Goal: Transaction & Acquisition: Purchase product/service

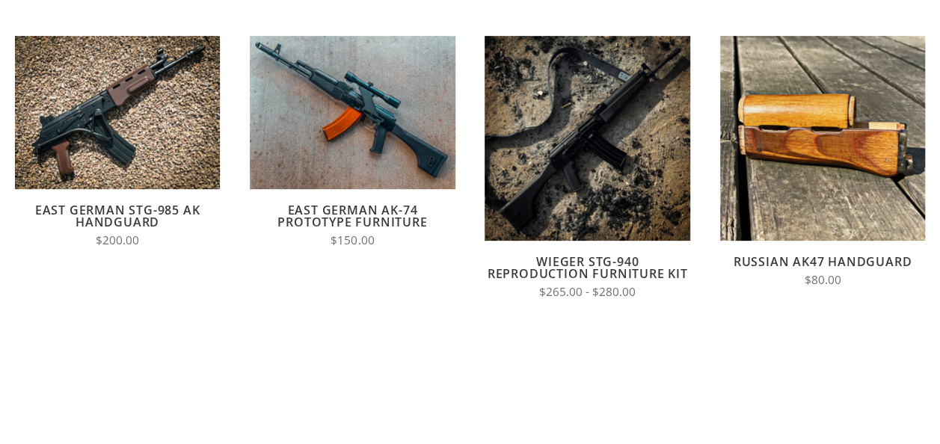
scroll to position [194, 0]
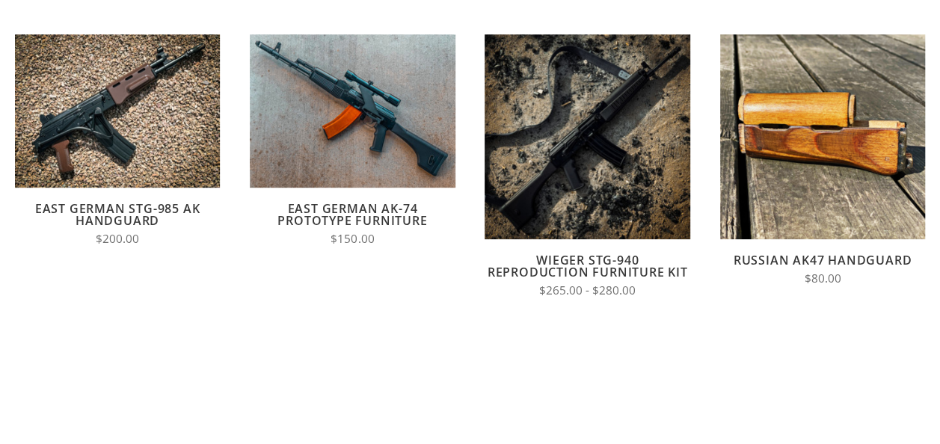
click at [758, 253] on link "Russian AK47 Handguard" at bounding box center [823, 260] width 179 height 16
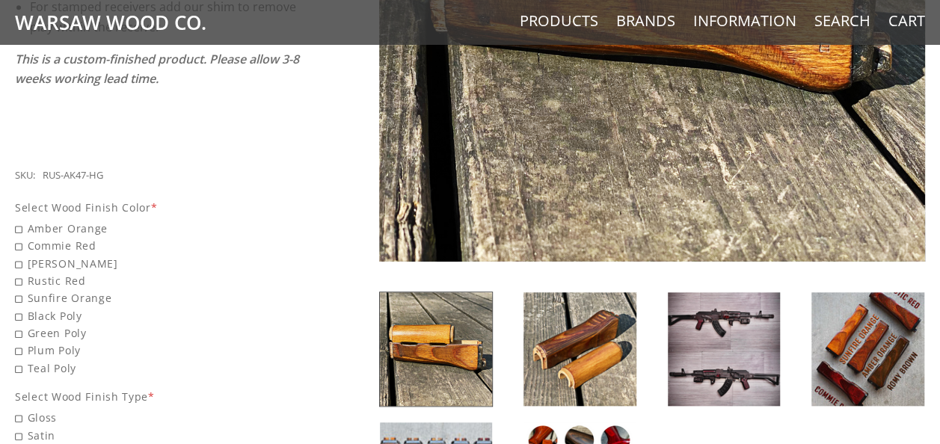
scroll to position [507, 0]
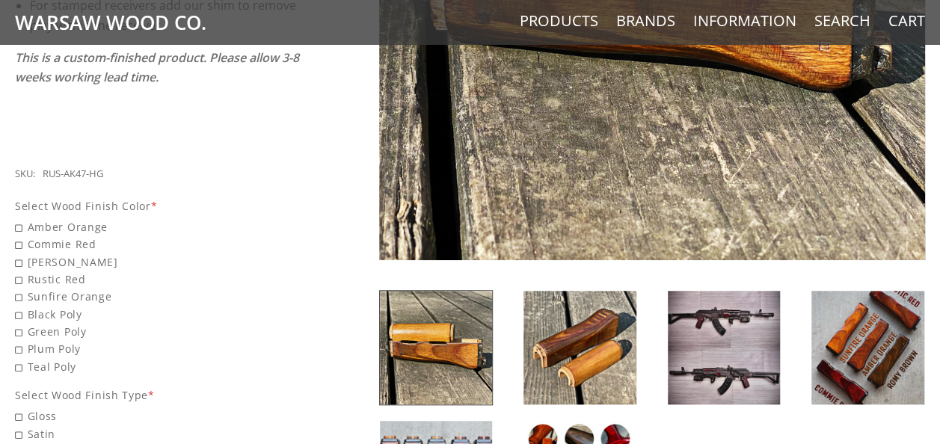
click at [537, 311] on img at bounding box center [580, 348] width 113 height 114
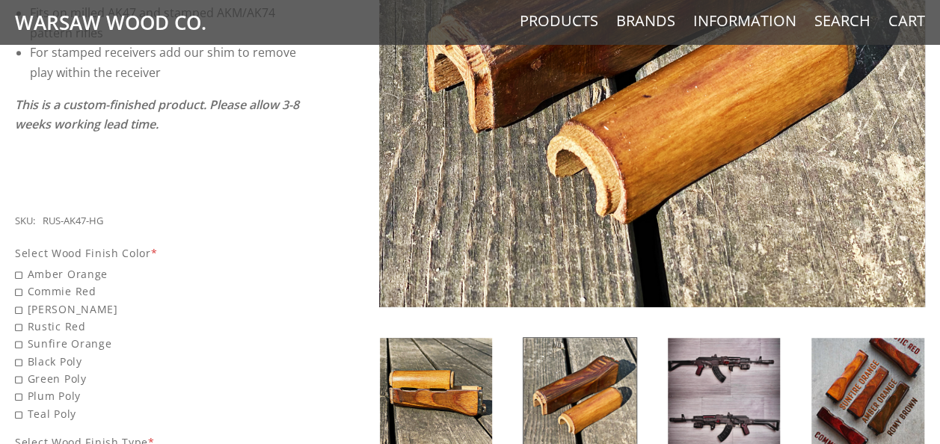
scroll to position [468, 0]
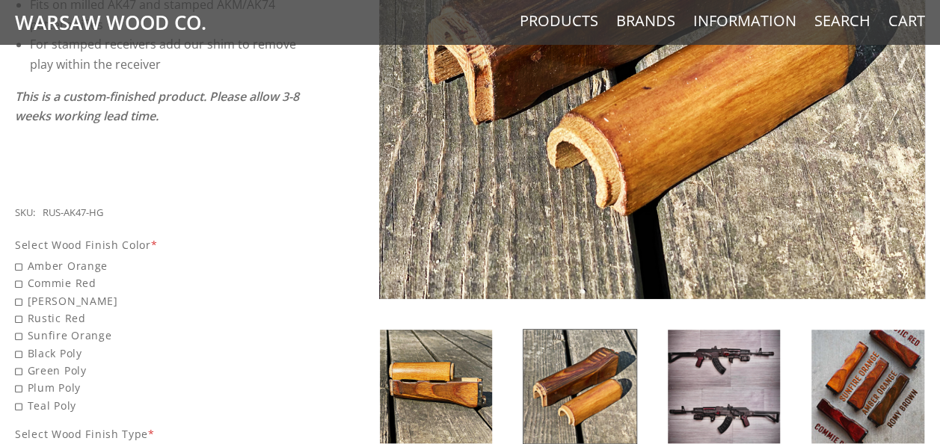
click at [726, 387] on img at bounding box center [724, 387] width 113 height 114
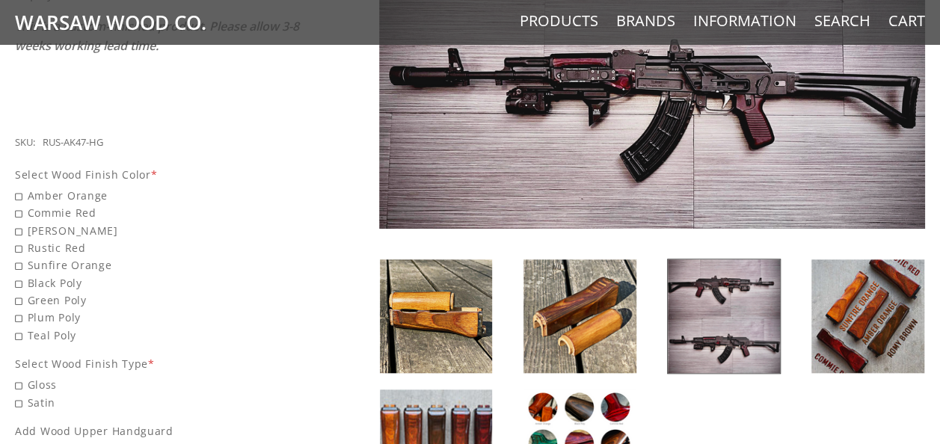
scroll to position [539, 0]
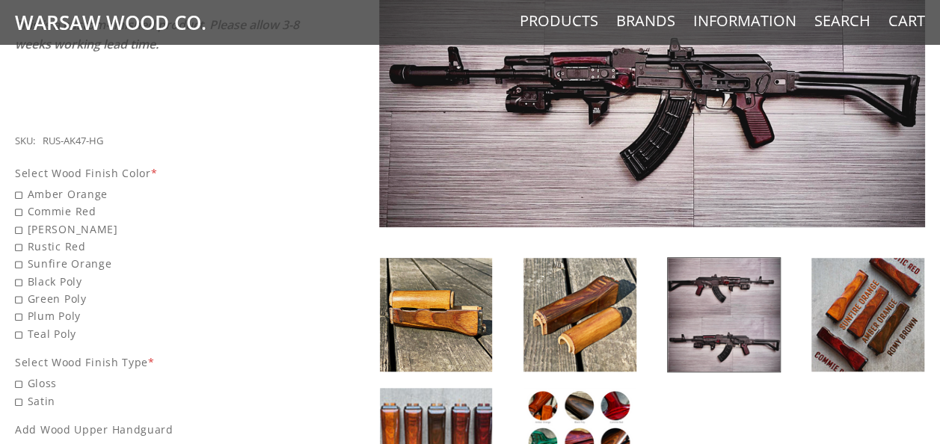
click at [866, 309] on img at bounding box center [868, 315] width 113 height 114
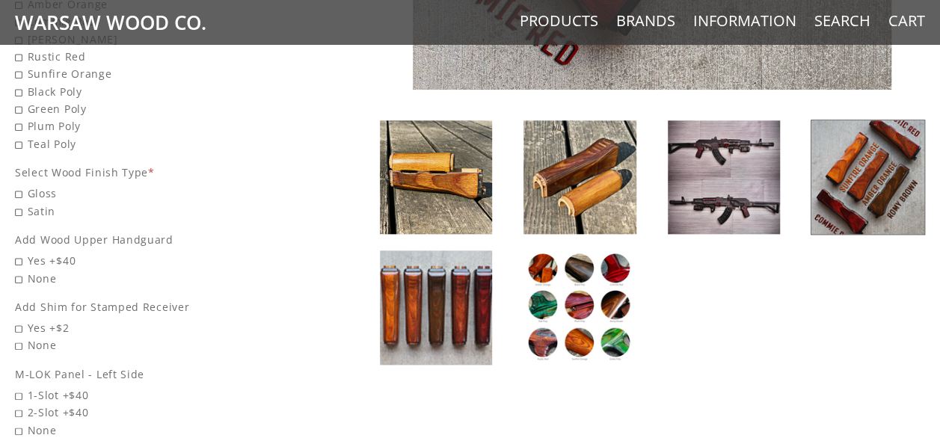
scroll to position [731, 0]
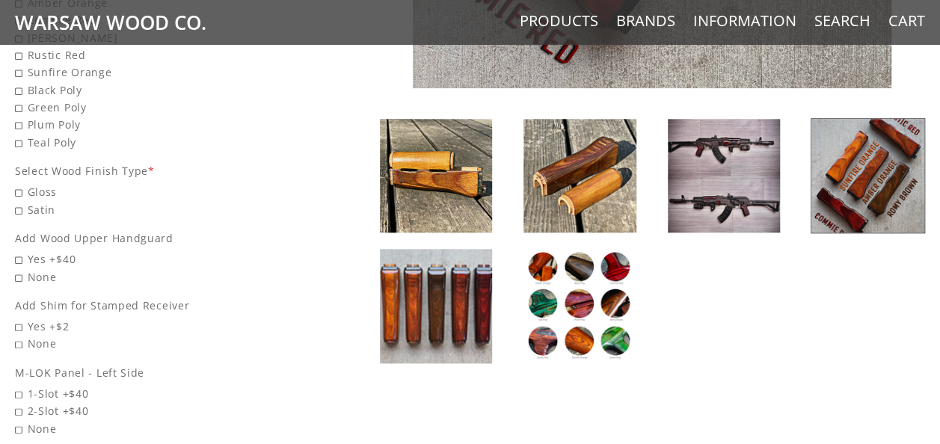
click at [483, 307] on img at bounding box center [436, 306] width 113 height 114
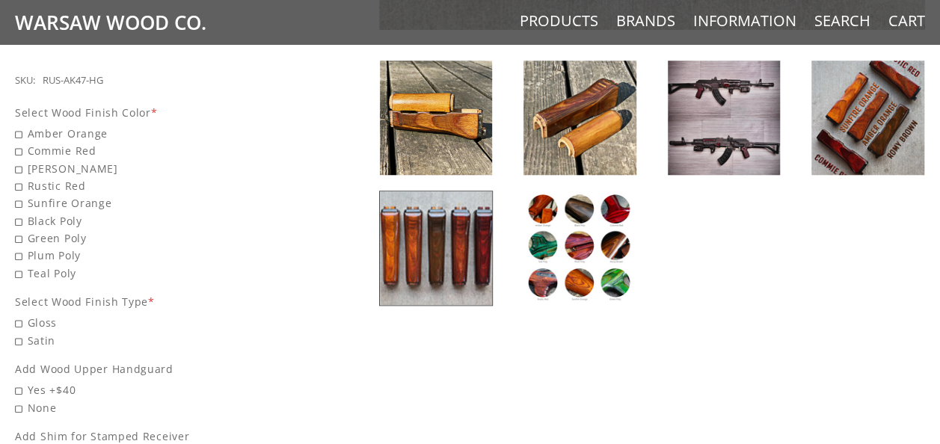
scroll to position [601, 0]
click at [563, 226] on img at bounding box center [580, 248] width 113 height 114
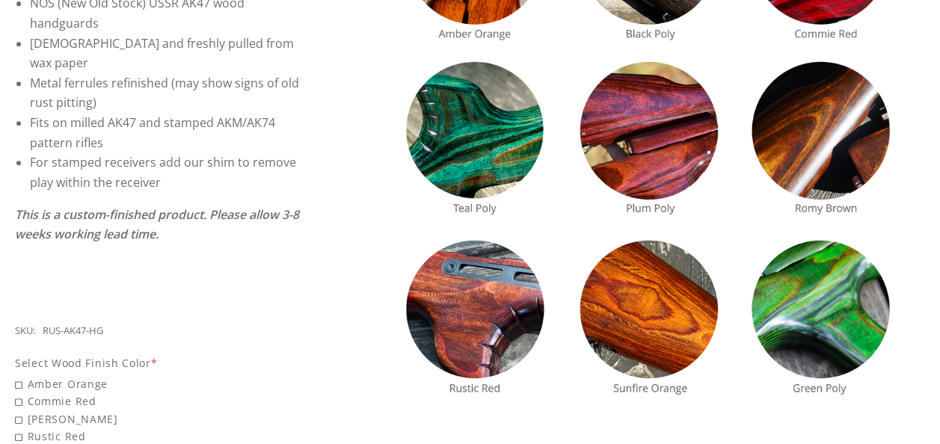
scroll to position [369, 0]
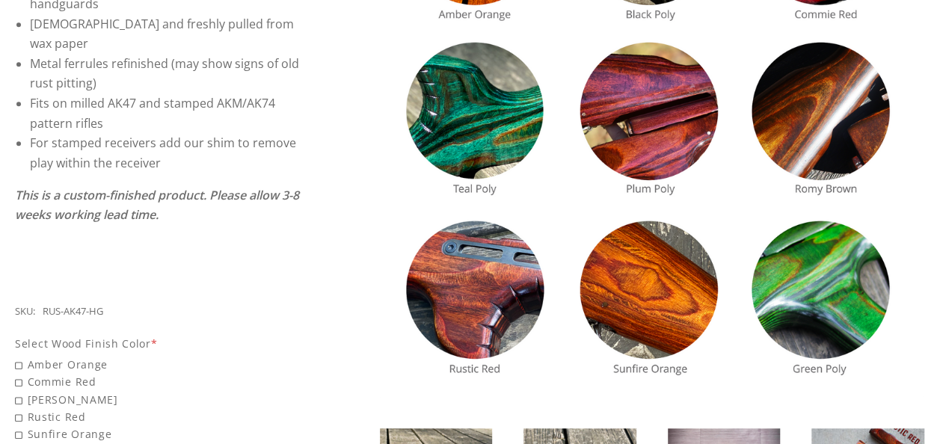
click at [820, 298] on img at bounding box center [652, 125] width 546 height 546
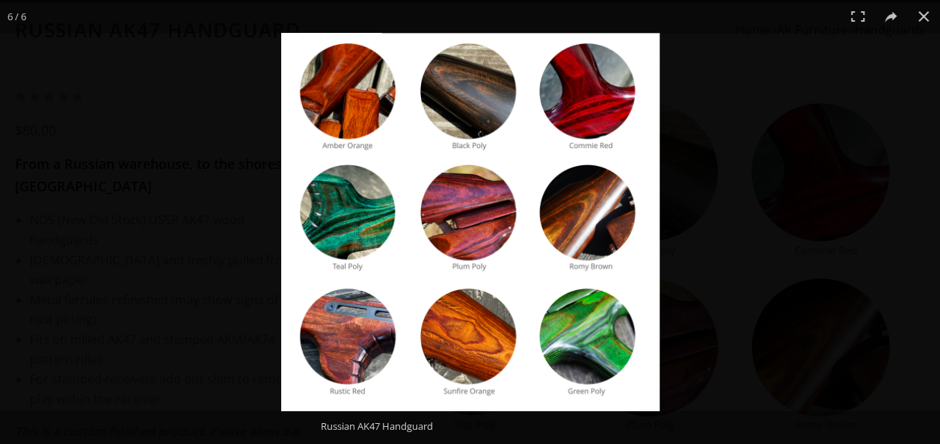
scroll to position [132, 0]
click at [917, 15] on button at bounding box center [924, 16] width 33 height 33
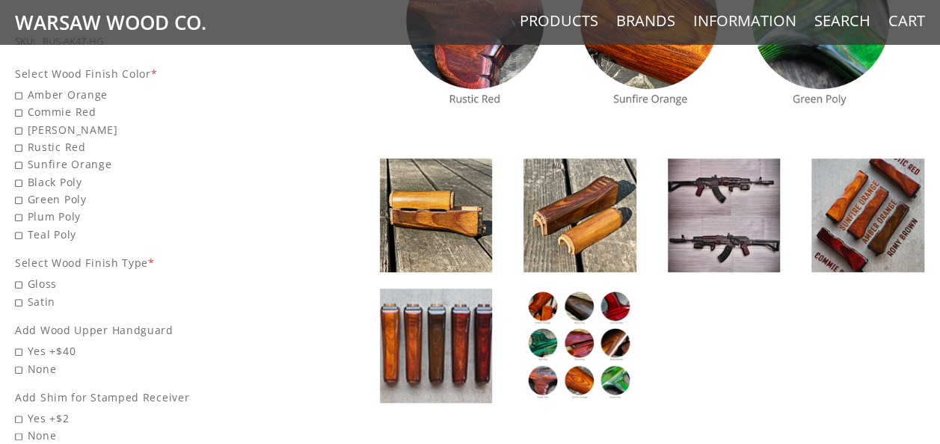
scroll to position [642, 0]
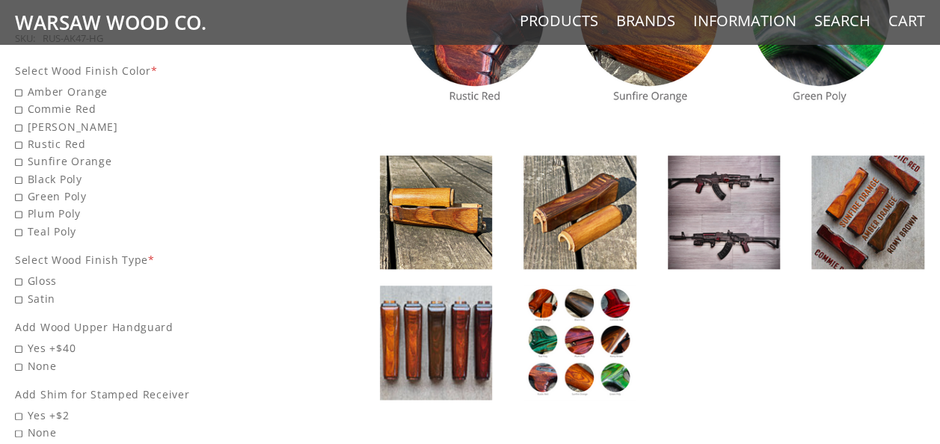
click at [878, 230] on img at bounding box center [868, 213] width 113 height 114
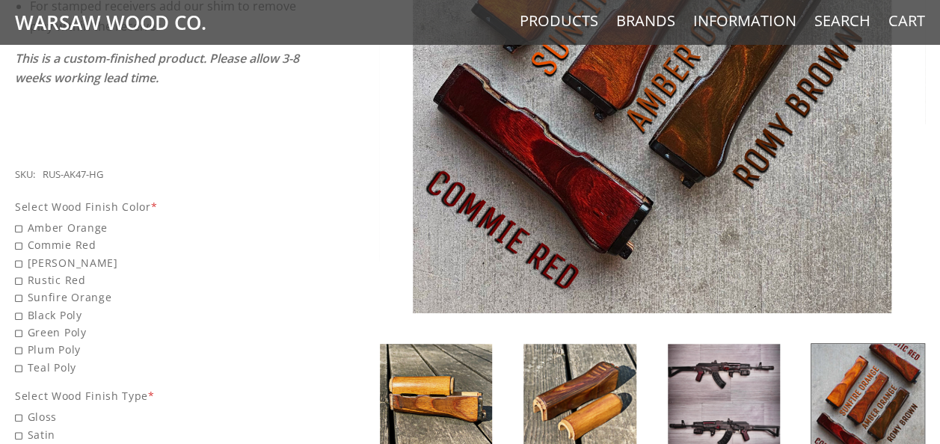
scroll to position [510, 0]
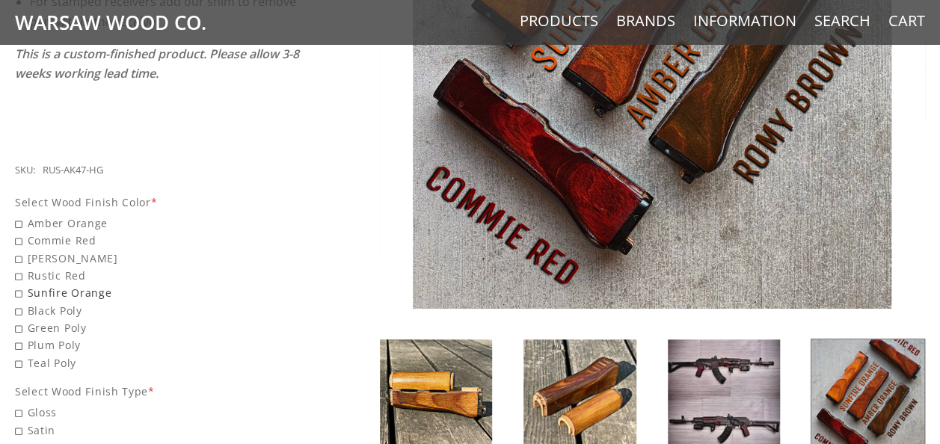
click at [22, 284] on span "Sunfire Orange" at bounding box center [158, 292] width 286 height 17
click at [22, 284] on input "Sunfire Orange" at bounding box center [119, 284] width 209 height 1
radio input "true"
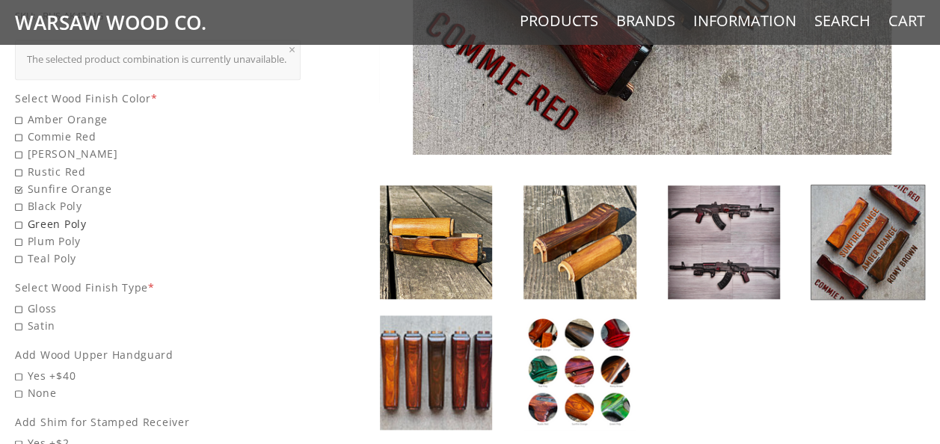
scroll to position [665, 0]
click at [19, 304] on span "Gloss" at bounding box center [158, 307] width 286 height 17
click at [19, 300] on input "Gloss" at bounding box center [119, 299] width 209 height 1
radio input "true"
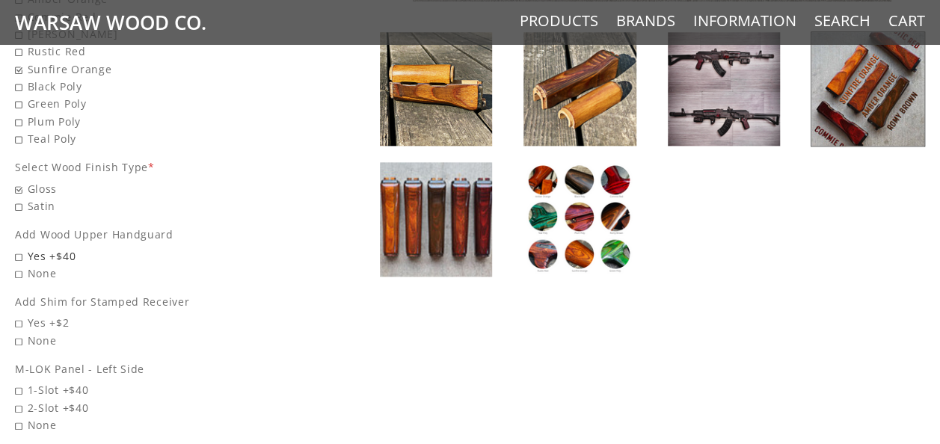
scroll to position [819, 0]
click at [20, 254] on span "Yes +$40" at bounding box center [158, 255] width 286 height 17
click at [20, 248] on input "Yes +$40" at bounding box center [119, 247] width 209 height 1
radio input "true"
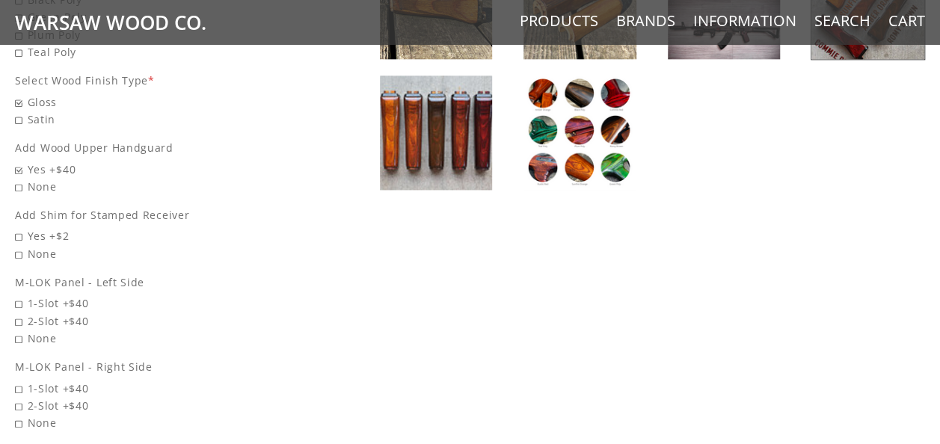
scroll to position [914, 0]
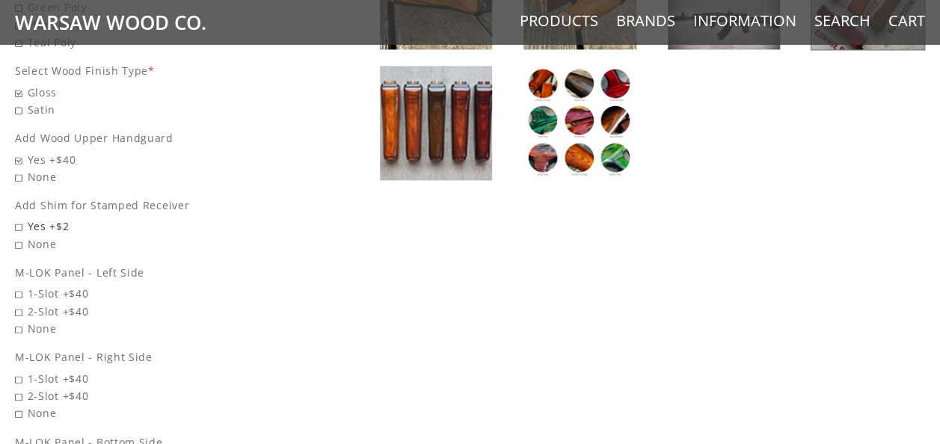
click at [15, 220] on span "Yes +$2" at bounding box center [158, 226] width 286 height 17
click at [15, 218] on input "Yes +$2" at bounding box center [119, 218] width 209 height 1
radio input "true"
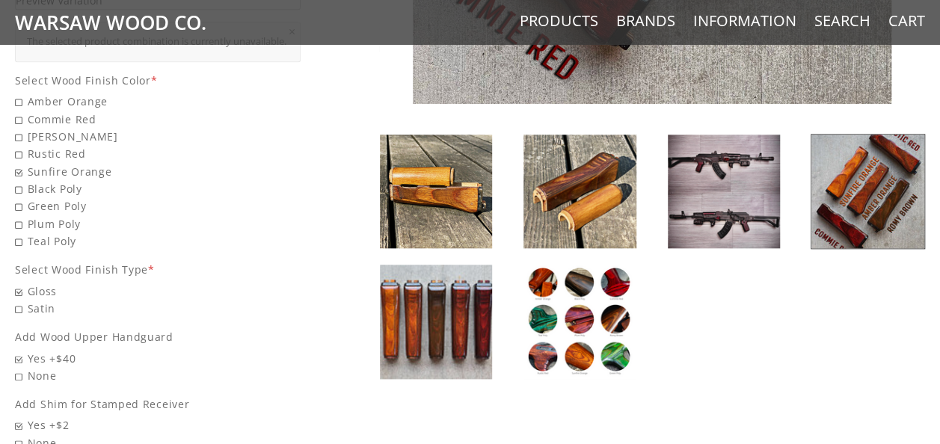
scroll to position [716, 0]
click at [563, 322] on img at bounding box center [580, 321] width 113 height 114
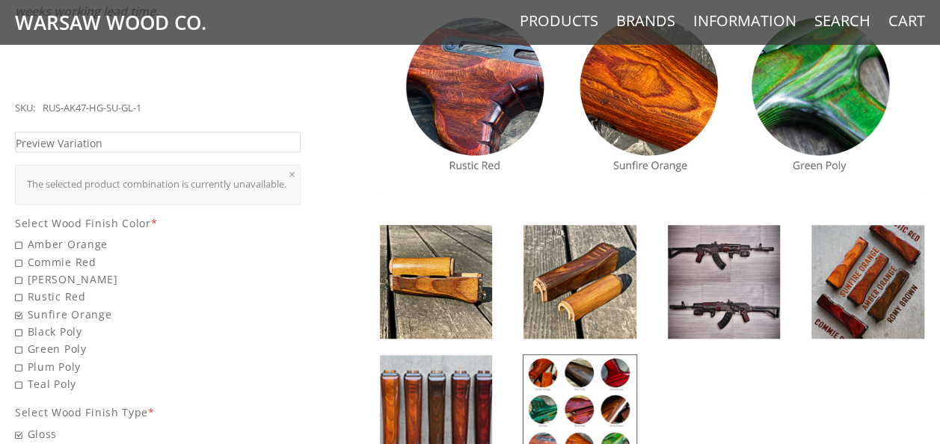
scroll to position [578, 0]
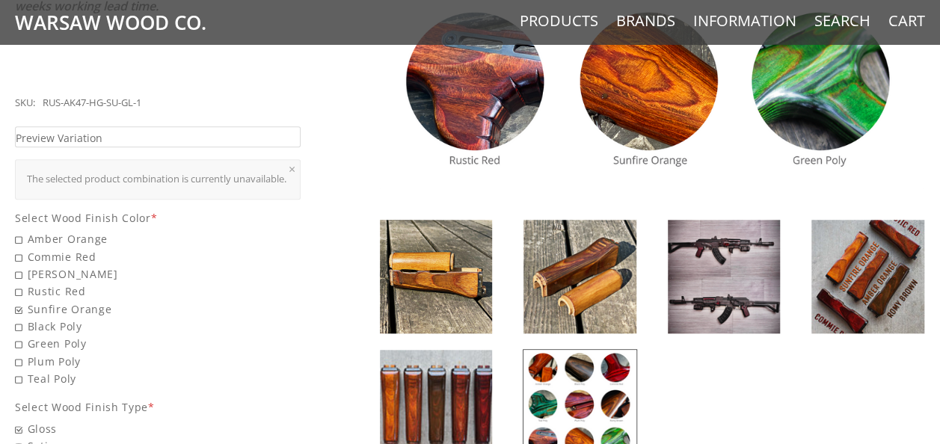
click at [875, 274] on img at bounding box center [868, 277] width 113 height 114
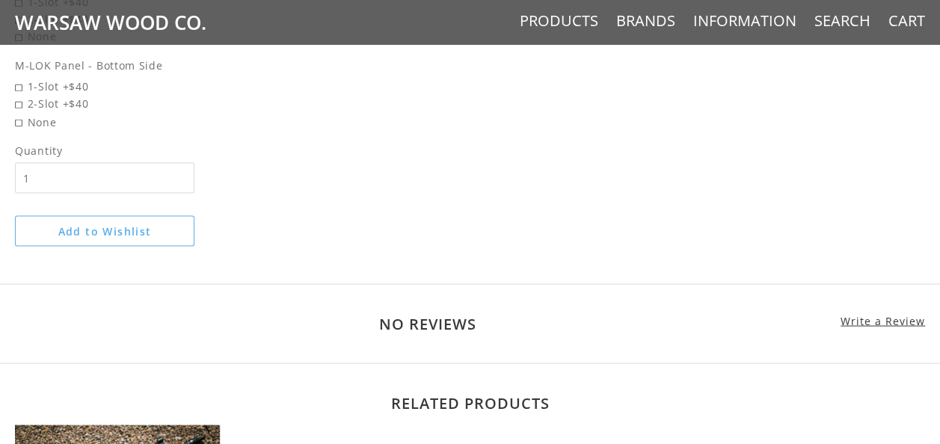
scroll to position [1293, 0]
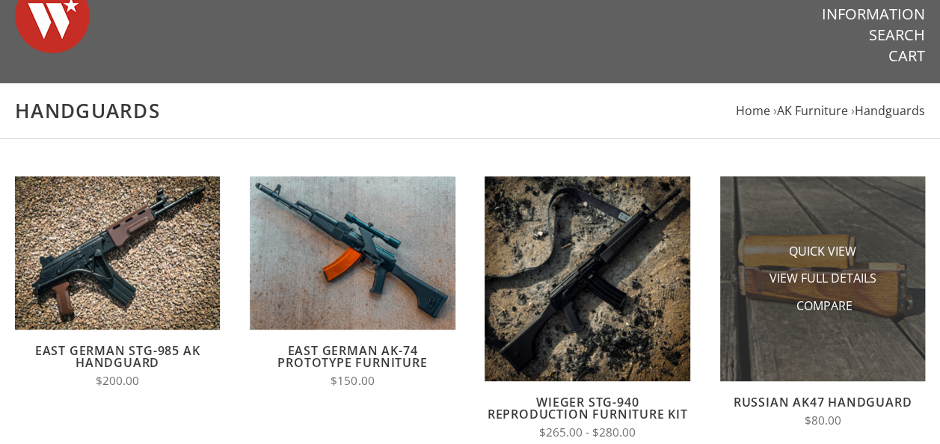
scroll to position [52, 0]
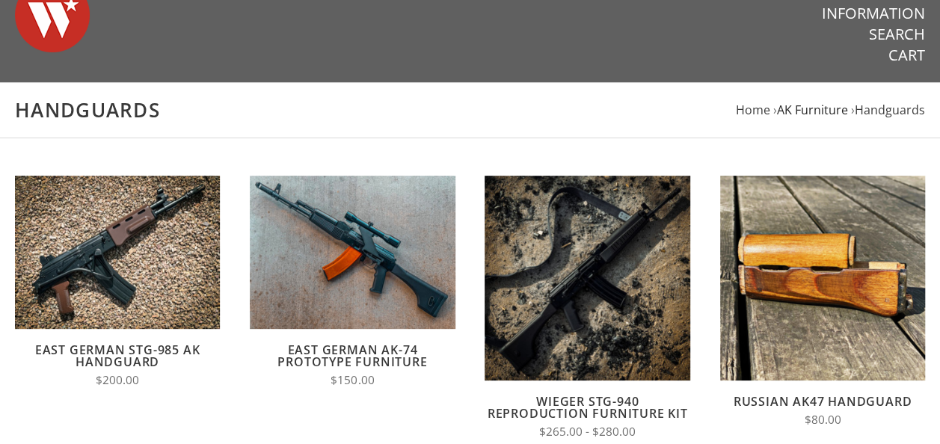
click at [818, 108] on span "AK Furniture" at bounding box center [812, 110] width 71 height 16
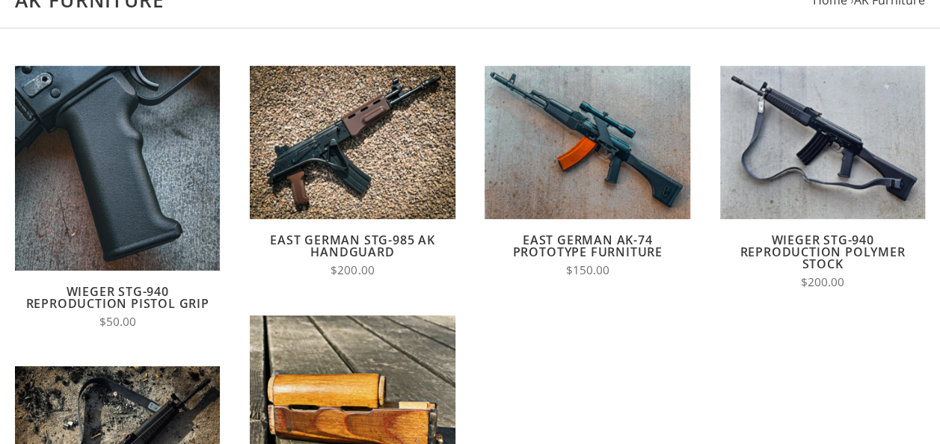
scroll to position [91, 0]
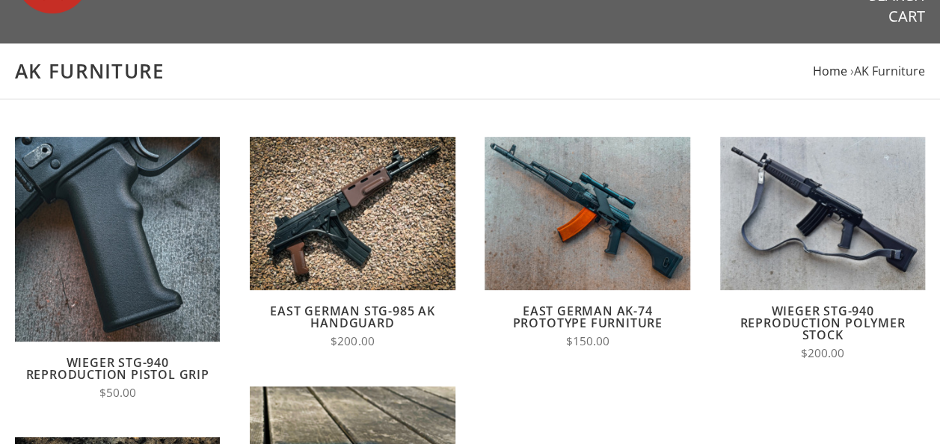
click at [829, 67] on span "Home" at bounding box center [830, 71] width 34 height 16
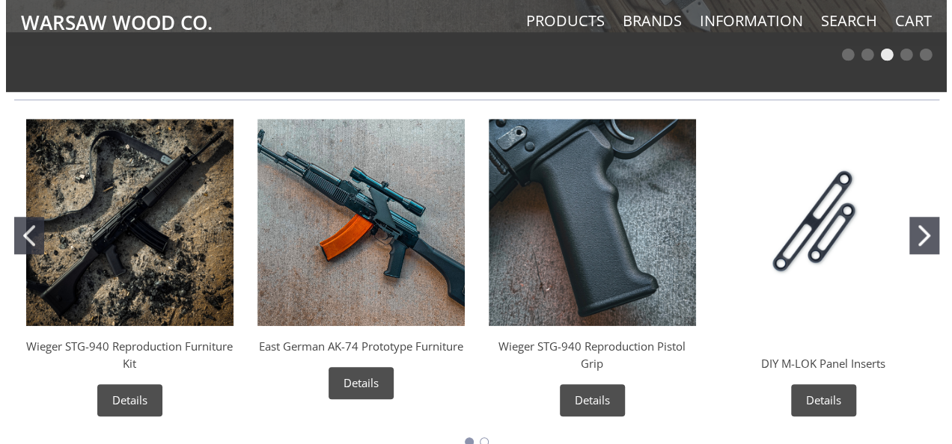
scroll to position [566, 0]
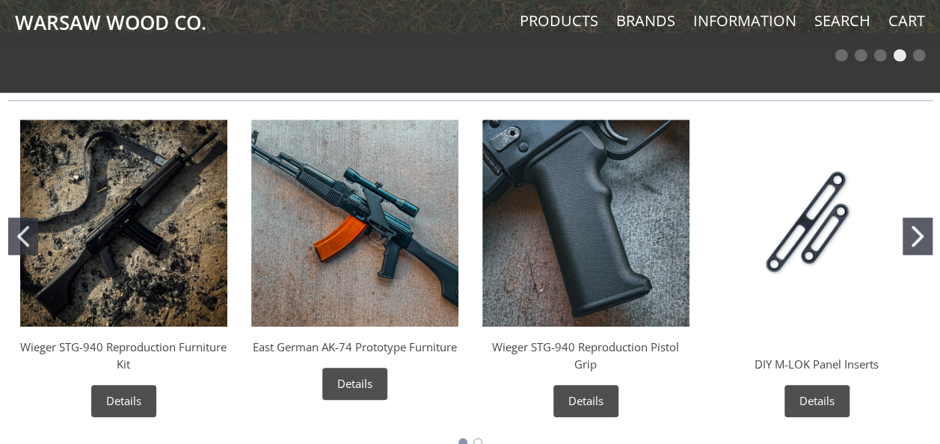
click at [920, 248] on button "Go to slide 2" at bounding box center [918, 236] width 30 height 37
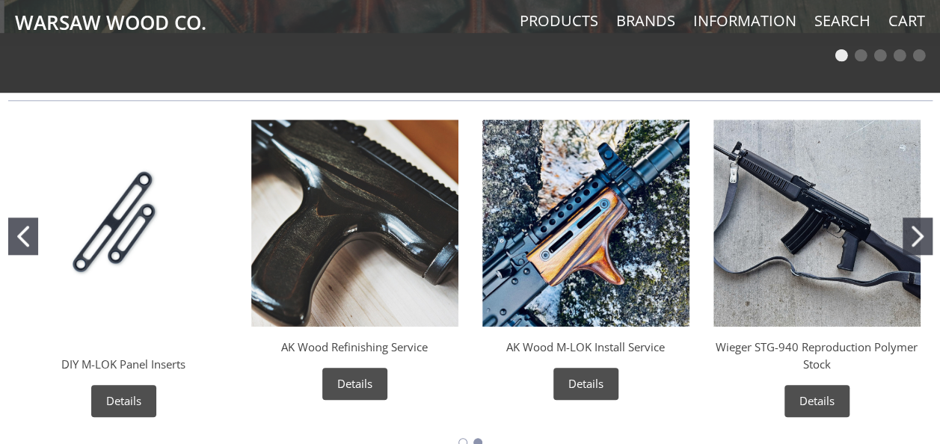
click at [920, 248] on button "Go to slide 2" at bounding box center [918, 236] width 30 height 37
click at [910, 236] on button "Go to slide 2" at bounding box center [918, 236] width 30 height 37
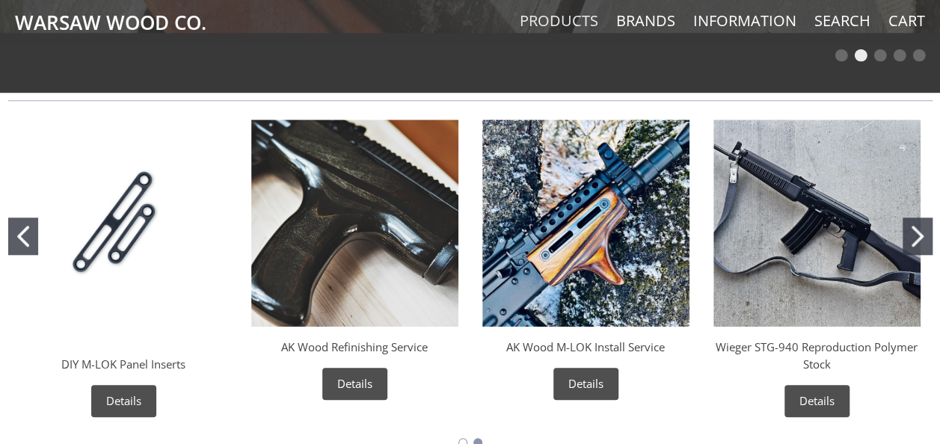
click at [574, 22] on link "Products" at bounding box center [559, 20] width 79 height 19
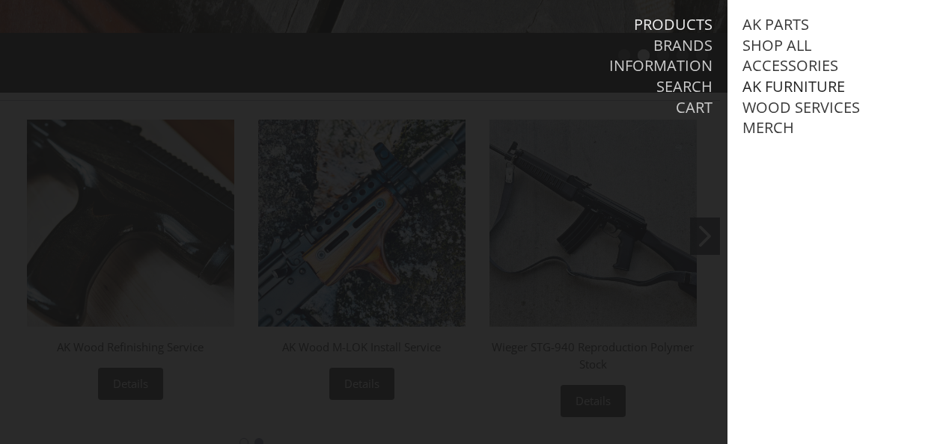
click at [802, 88] on link "AK Furniture" at bounding box center [793, 86] width 103 height 19
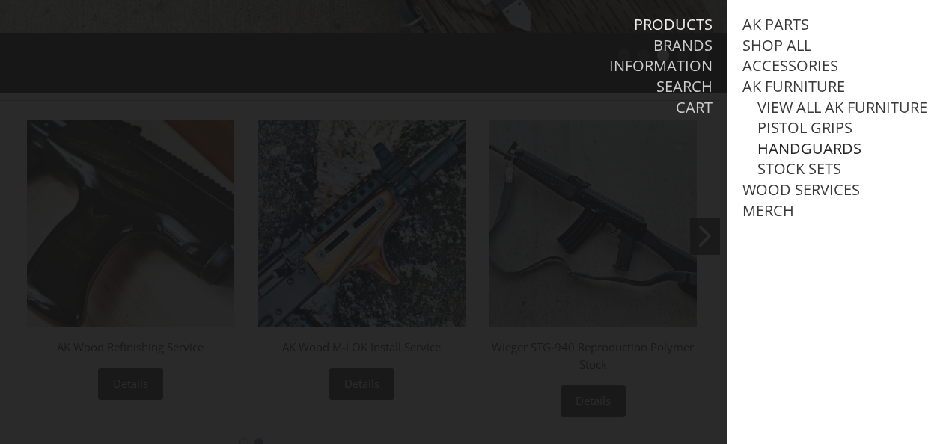
click at [811, 159] on link "Handguards" at bounding box center [809, 148] width 104 height 19
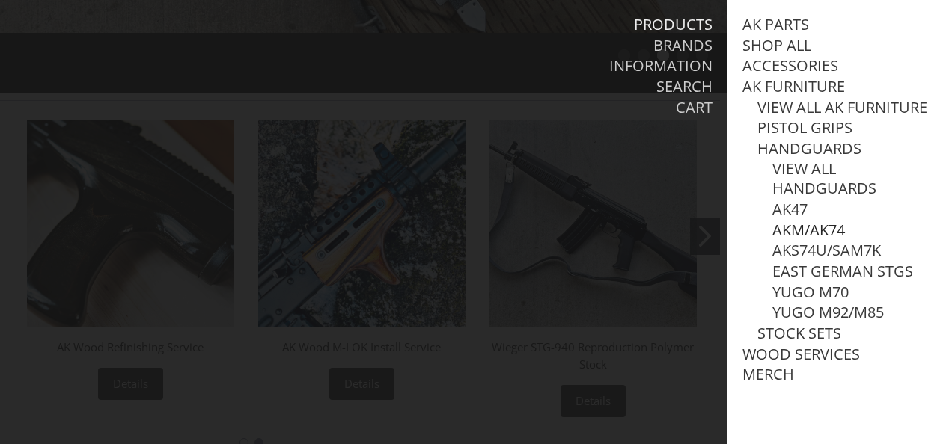
click at [804, 240] on link "AKM/AK74" at bounding box center [808, 230] width 73 height 19
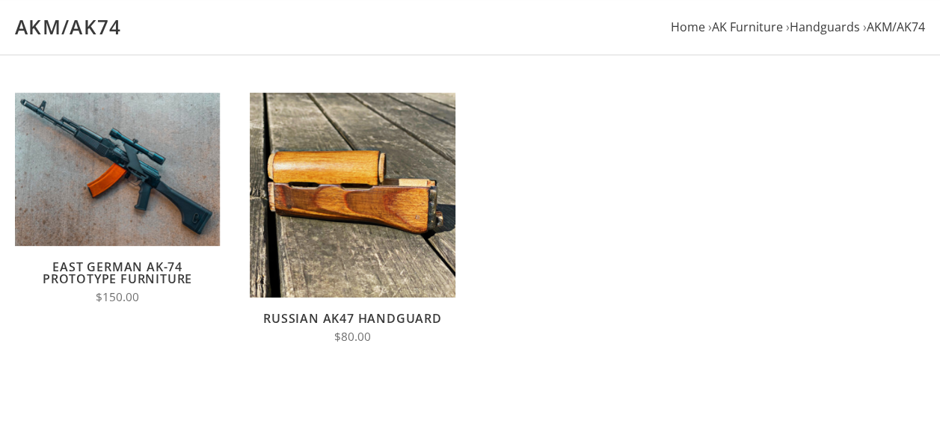
scroll to position [136, 0]
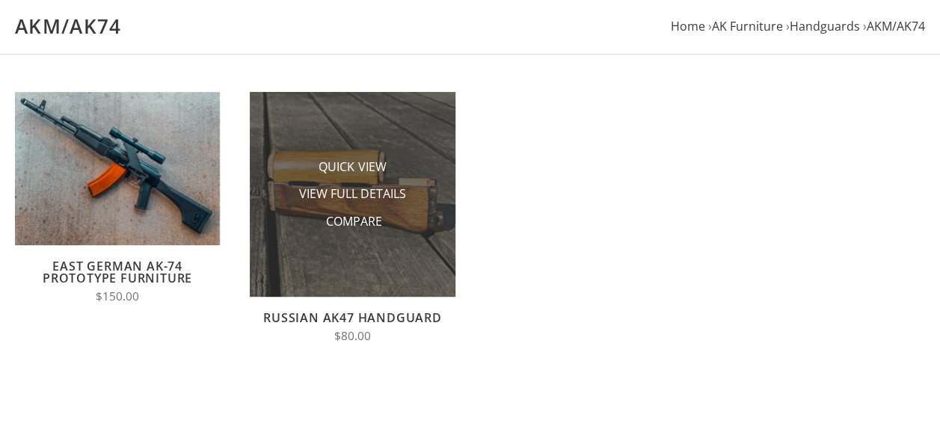
click at [436, 232] on img at bounding box center [352, 194] width 205 height 205
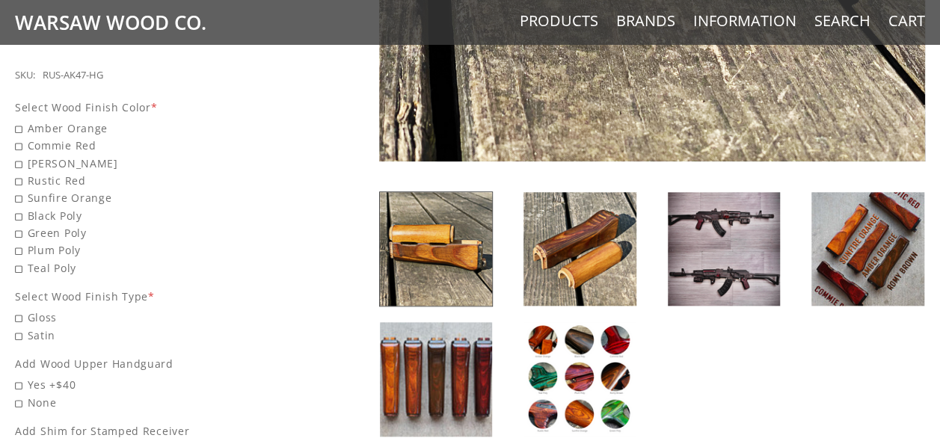
scroll to position [606, 0]
click at [874, 227] on img at bounding box center [868, 249] width 113 height 114
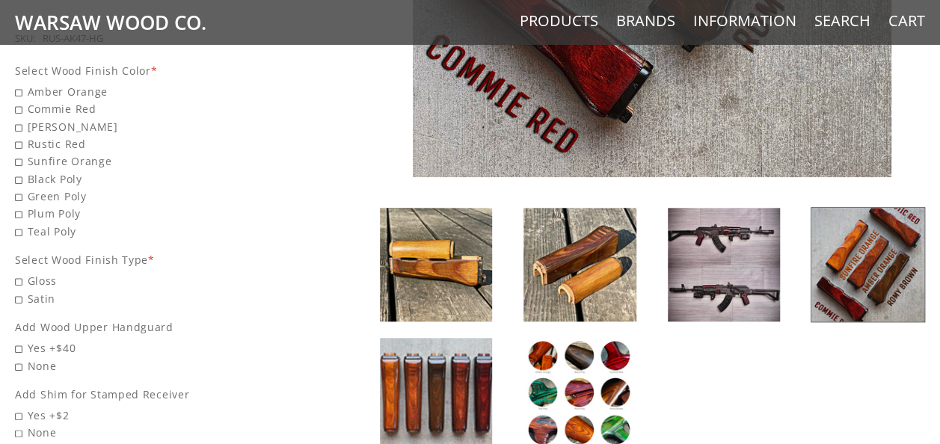
scroll to position [643, 0]
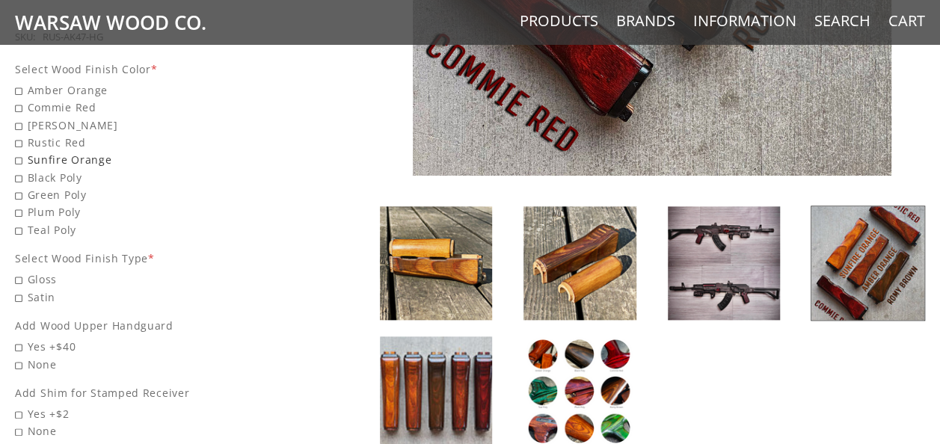
click at [19, 151] on span "Sunfire Orange" at bounding box center [158, 159] width 286 height 17
click at [19, 151] on input "Sunfire Orange" at bounding box center [119, 151] width 209 height 1
radio input "true"
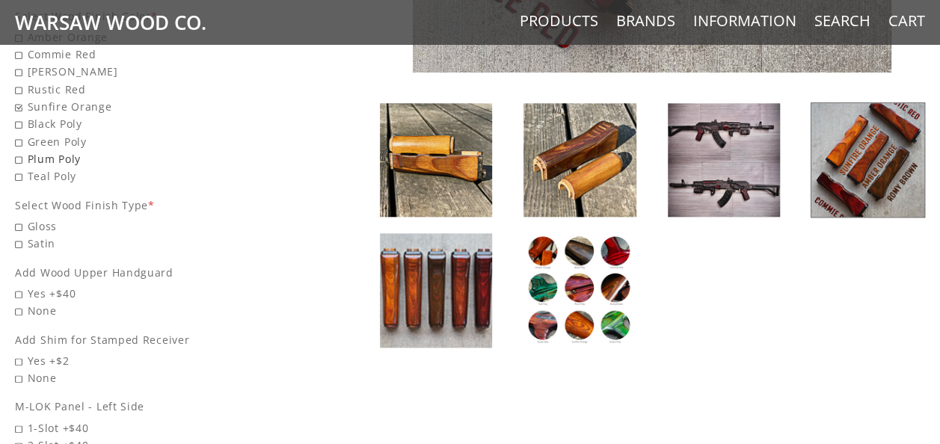
scroll to position [748, 0]
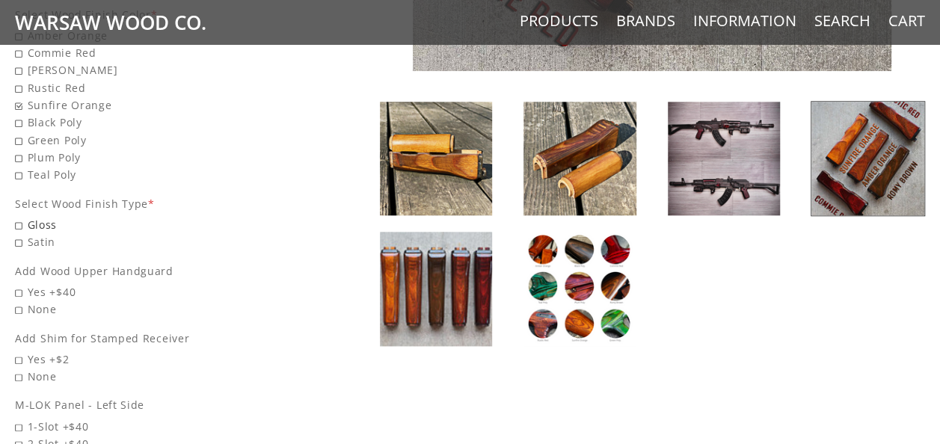
click at [20, 222] on span "Gloss" at bounding box center [158, 224] width 286 height 17
click at [20, 217] on input "Gloss" at bounding box center [119, 216] width 209 height 1
radio input "true"
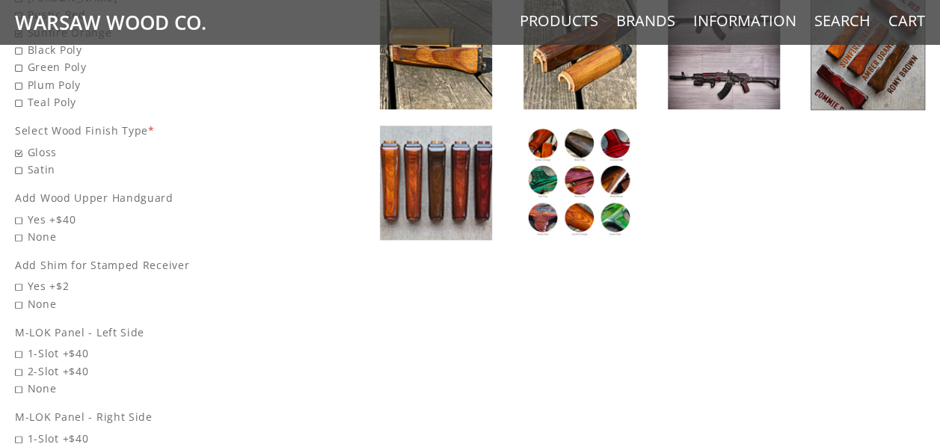
scroll to position [869, 0]
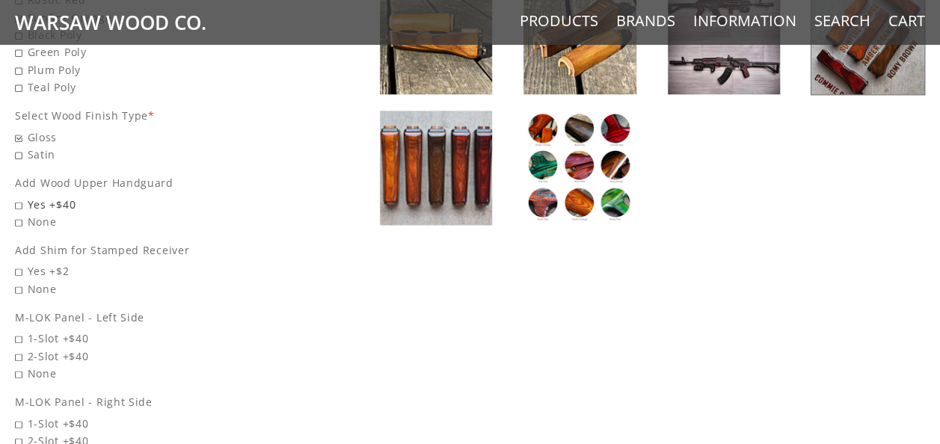
click at [19, 196] on span "Yes +$40" at bounding box center [158, 204] width 286 height 17
click at [19, 196] on input "Yes +$40" at bounding box center [119, 196] width 209 height 1
radio input "true"
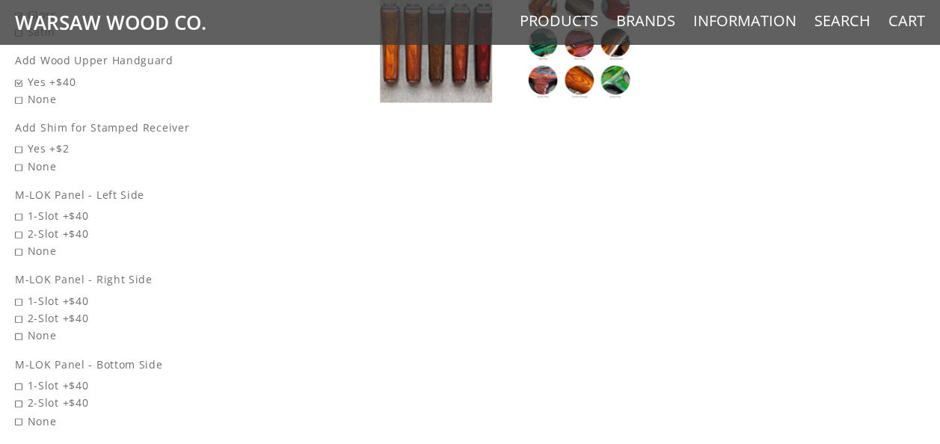
scroll to position [994, 0]
click at [16, 143] on span "Yes +$2" at bounding box center [158, 146] width 286 height 17
click at [16, 139] on input "Yes +$2" at bounding box center [119, 138] width 209 height 1
radio input "true"
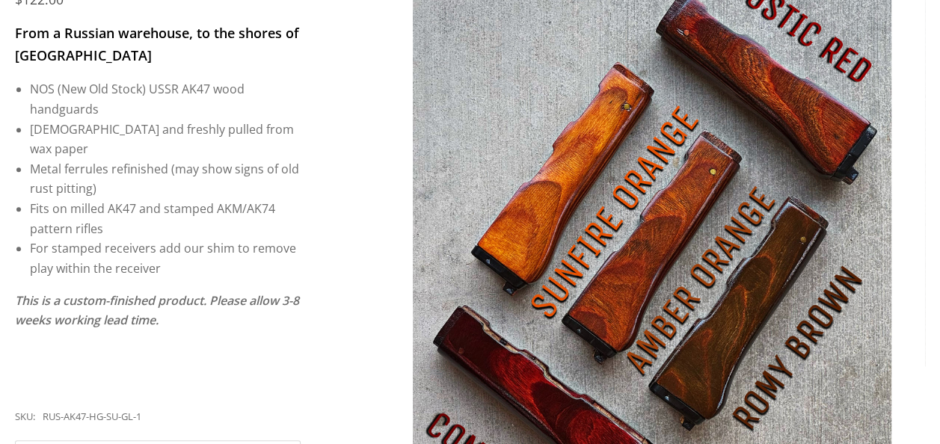
scroll to position [266, 0]
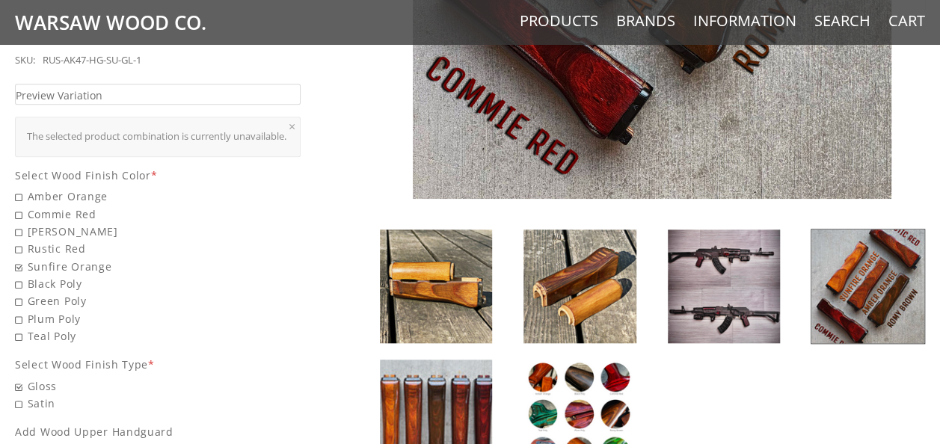
click at [257, 293] on span "Green Poly" at bounding box center [158, 301] width 286 height 17
click at [224, 293] on input "Green Poly" at bounding box center [119, 293] width 209 height 1
radio input "true"
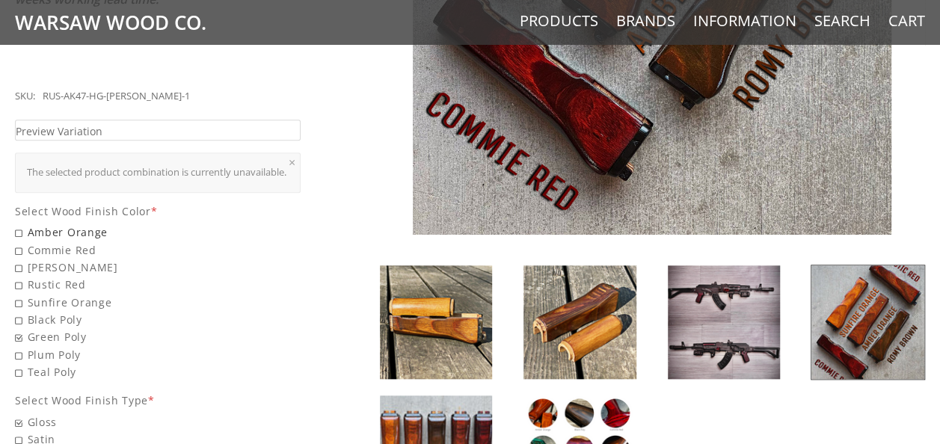
scroll to position [589, 0]
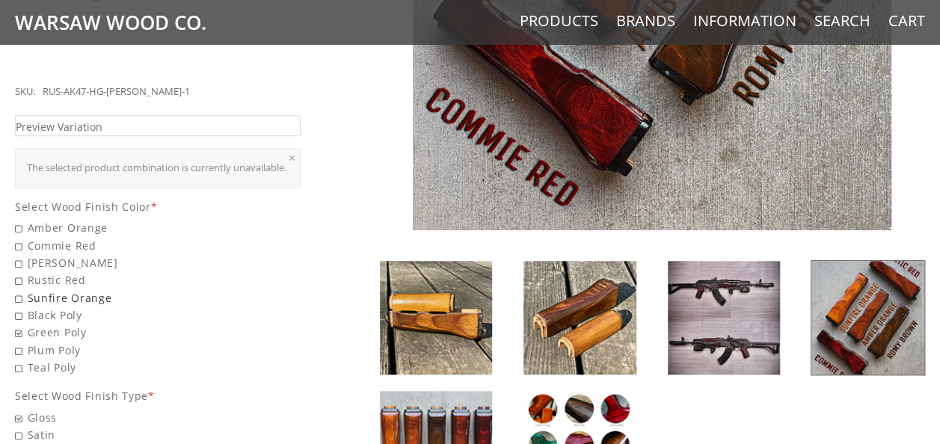
click at [20, 296] on span "Sunfire Orange" at bounding box center [158, 298] width 286 height 17
click at [20, 290] on input "Sunfire Orange" at bounding box center [119, 290] width 209 height 1
radio input "true"
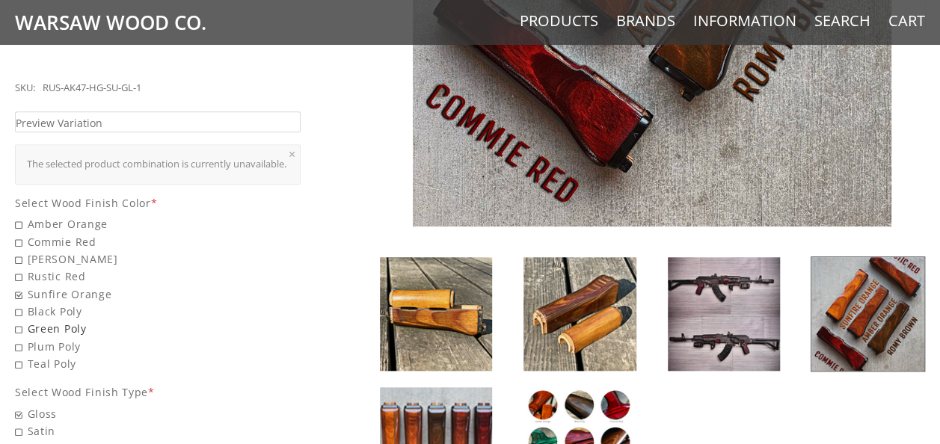
scroll to position [586, 0]
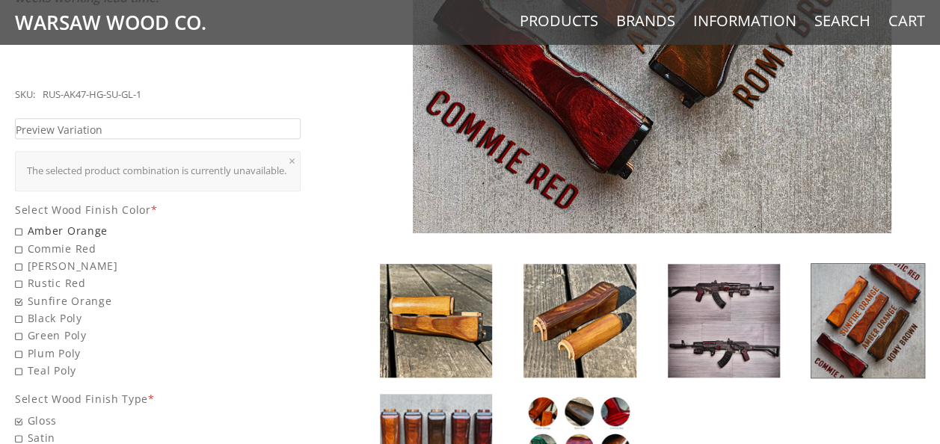
click at [20, 228] on span "Amber Orange" at bounding box center [158, 230] width 286 height 17
click at [20, 223] on input "Amber Orange" at bounding box center [119, 222] width 209 height 1
radio input "true"
click at [15, 435] on span "Satin" at bounding box center [158, 437] width 286 height 17
click at [15, 430] on input "Satin" at bounding box center [119, 429] width 209 height 1
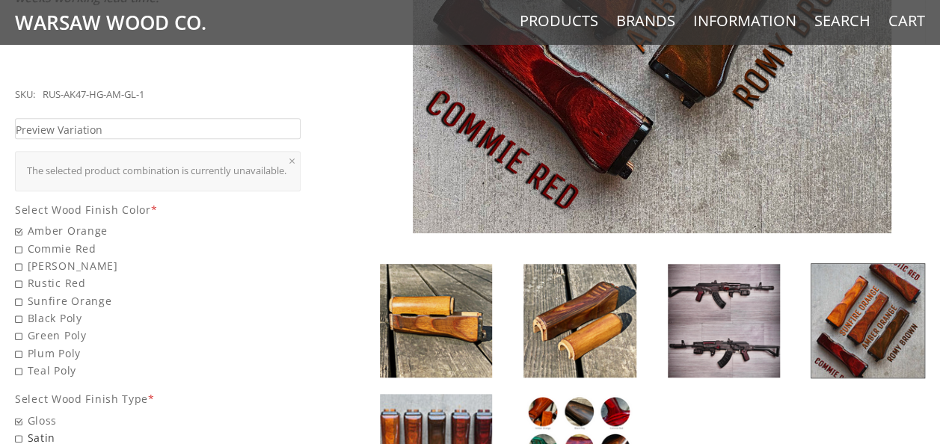
radio input "true"
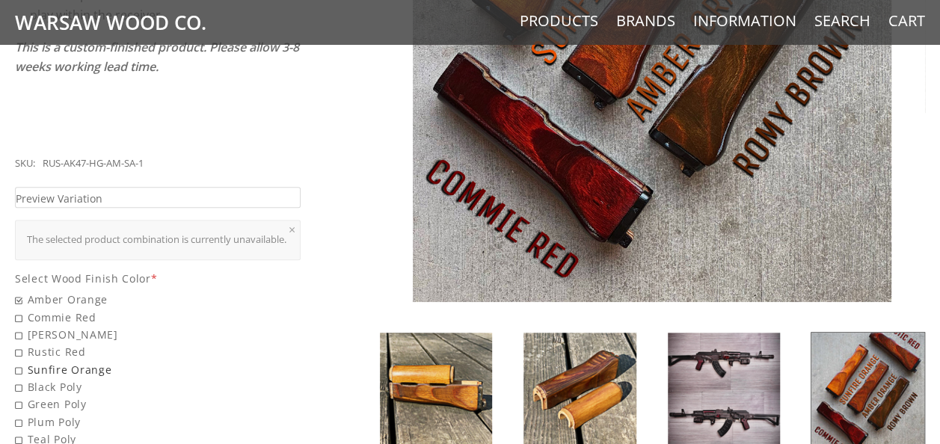
scroll to position [516, 0]
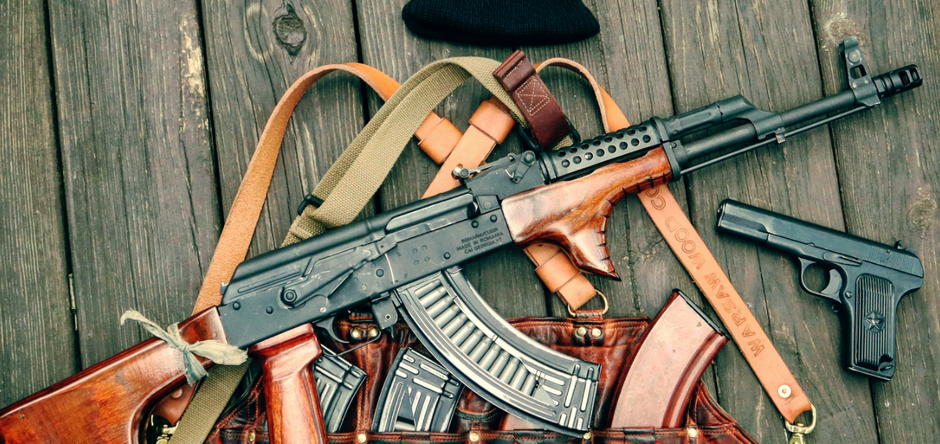
scroll to position [566, 0]
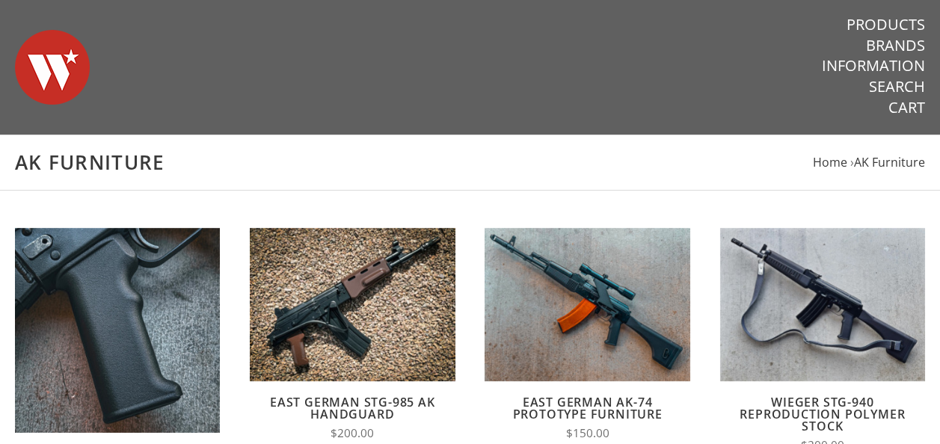
scroll to position [91, 0]
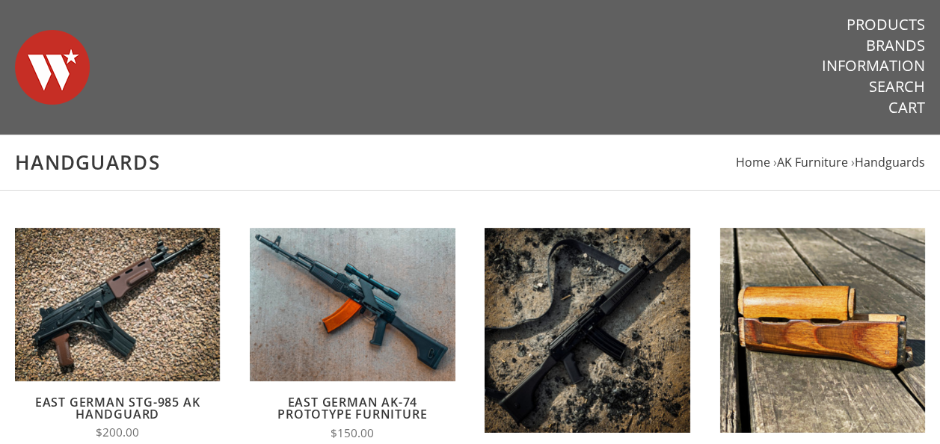
scroll to position [52, 0]
